Goal: Task Accomplishment & Management: Use online tool/utility

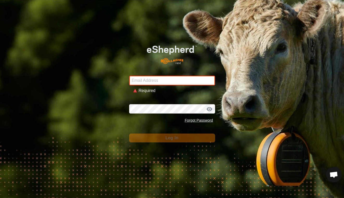
type input "[EMAIL_ADDRESS][DOMAIN_NAME]"
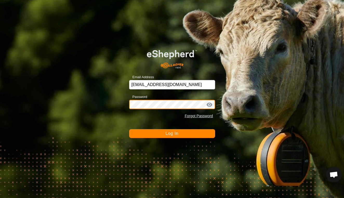
click at [172, 134] on button "Log In" at bounding box center [172, 133] width 86 height 9
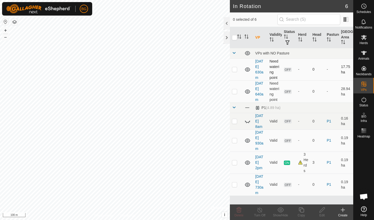
click at [235, 71] on p-checkbox at bounding box center [234, 69] width 5 height 4
click at [235, 72] on td at bounding box center [236, 69] width 12 height 22
checkbox input "true"
click at [234, 93] on p-checkbox at bounding box center [234, 91] width 5 height 4
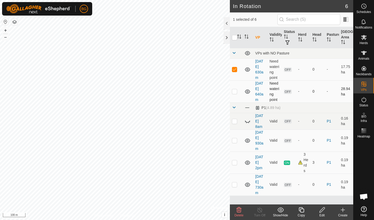
checkbox input "true"
click at [238, 198] on icon at bounding box center [239, 210] width 6 height 6
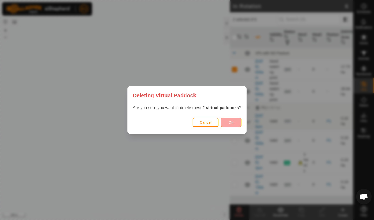
click at [237, 123] on button "Ok" at bounding box center [231, 122] width 21 height 9
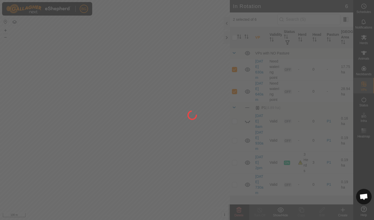
checkbox input "false"
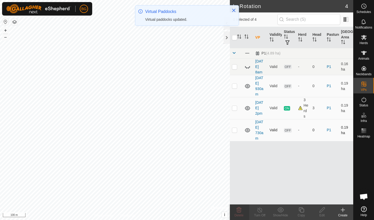
click at [236, 131] on p-checkbox at bounding box center [234, 130] width 5 height 4
checkbox input "true"
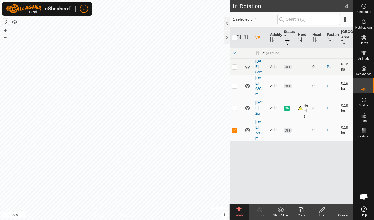
click at [235, 86] on p-checkbox at bounding box center [234, 86] width 5 height 4
checkbox input "true"
click at [235, 68] on p-checkbox at bounding box center [234, 67] width 5 height 4
checkbox input "true"
click at [242, 198] on span "Delete" at bounding box center [239, 216] width 9 height 4
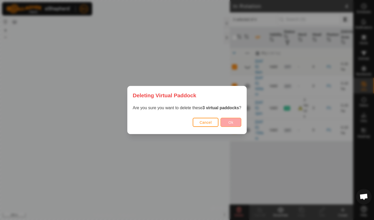
click at [232, 122] on span "Ok" at bounding box center [231, 123] width 5 height 4
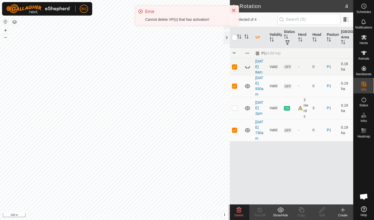
click at [234, 10] on icon "Close" at bounding box center [233, 10] width 3 height 3
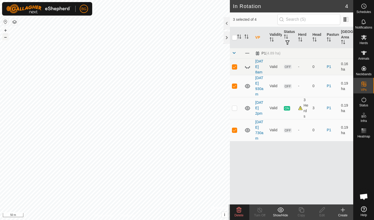
click at [6, 37] on button "–" at bounding box center [5, 37] width 6 height 6
click at [246, 69] on icon at bounding box center [248, 67] width 6 height 6
click at [235, 131] on p-checkbox at bounding box center [234, 130] width 5 height 4
click at [238, 198] on icon at bounding box center [239, 210] width 6 height 6
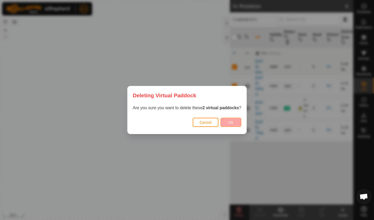
click at [230, 124] on span "Ok" at bounding box center [231, 123] width 5 height 4
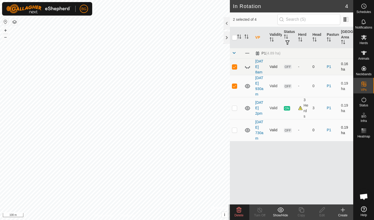
click at [235, 130] on p-checkbox at bounding box center [234, 130] width 5 height 4
checkbox input "true"
click at [235, 88] on p-checkbox at bounding box center [234, 86] width 5 height 4
checkbox input "false"
click at [234, 68] on p-checkbox at bounding box center [234, 67] width 5 height 4
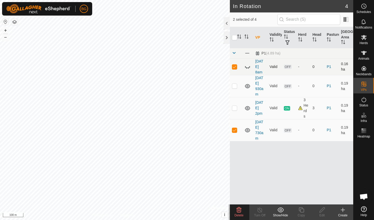
checkbox input "false"
click at [241, 198] on icon at bounding box center [239, 210] width 6 height 6
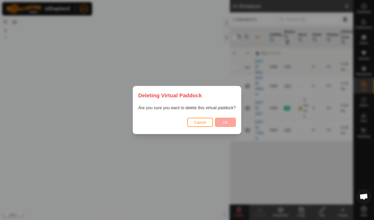
click at [227, 123] on span "Ok" at bounding box center [225, 123] width 5 height 4
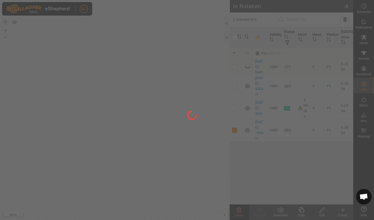
checkbox input "false"
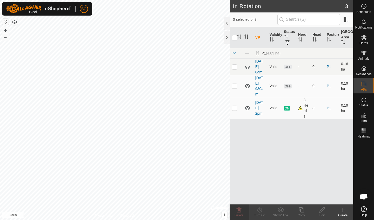
click at [234, 87] on p-checkbox at bounding box center [234, 86] width 5 height 4
checkbox input "true"
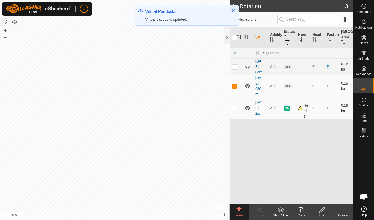
click at [240, 198] on icon at bounding box center [239, 210] width 5 height 5
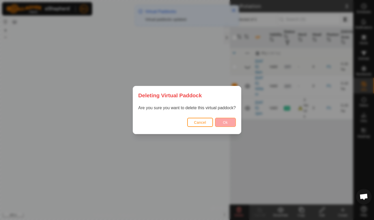
click at [229, 120] on button "Ok" at bounding box center [225, 122] width 21 height 9
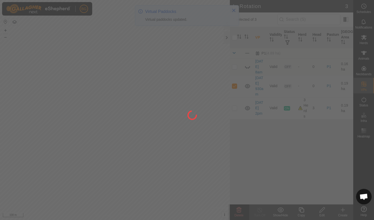
checkbox input "false"
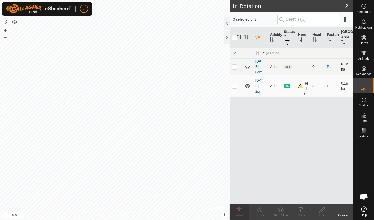
click at [248, 67] on icon at bounding box center [248, 67] width 6 height 6
click at [248, 67] on icon at bounding box center [247, 67] width 5 height 4
click at [248, 67] on icon at bounding box center [248, 67] width 6 height 6
click at [234, 67] on p-checkbox at bounding box center [234, 67] width 5 height 4
checkbox input "true"
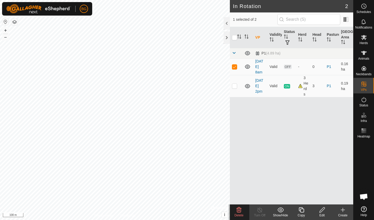
click at [240, 198] on div "Delete" at bounding box center [239, 215] width 21 height 5
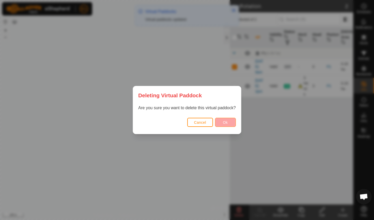
click at [226, 120] on button "Ok" at bounding box center [225, 122] width 21 height 9
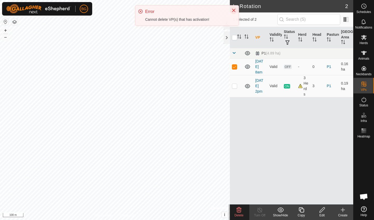
click at [235, 9] on icon "Close" at bounding box center [234, 10] width 4 height 4
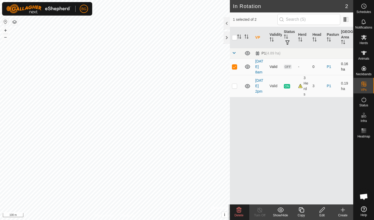
click at [234, 68] on p-checkbox at bounding box center [234, 67] width 5 height 4
checkbox input "false"
click at [344, 55] on icon at bounding box center [364, 53] width 6 height 4
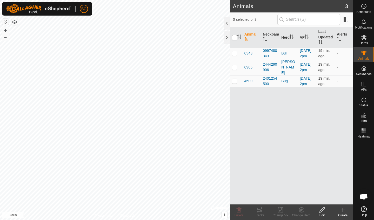
click at [232, 38] on input "checkbox" at bounding box center [234, 37] width 5 height 5
checkbox input "true"
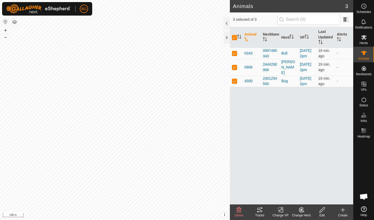
click at [260, 198] on icon at bounding box center [260, 210] width 6 height 6
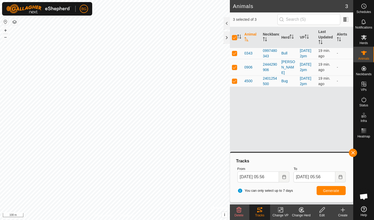
click at [330, 190] on span "Generate" at bounding box center [331, 191] width 16 height 4
click at [280, 176] on button "Choose Date" at bounding box center [284, 177] width 10 height 11
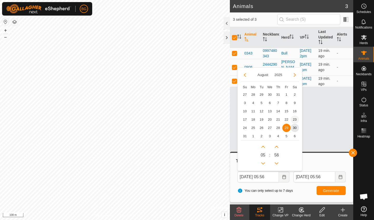
click at [295, 120] on span "23" at bounding box center [295, 120] width 8 height 8
type input "[DATE] 05:56"
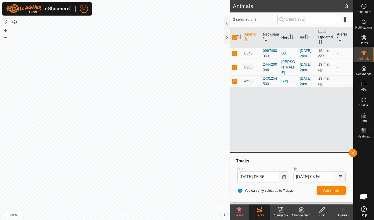
click at [334, 192] on span "Generate" at bounding box center [331, 191] width 16 height 4
click at [344, 153] on button "button" at bounding box center [353, 153] width 8 height 8
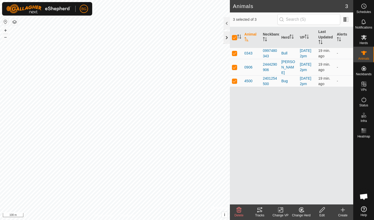
click at [228, 39] on div at bounding box center [227, 37] width 6 height 12
